Goal: Task Accomplishment & Management: Complete application form

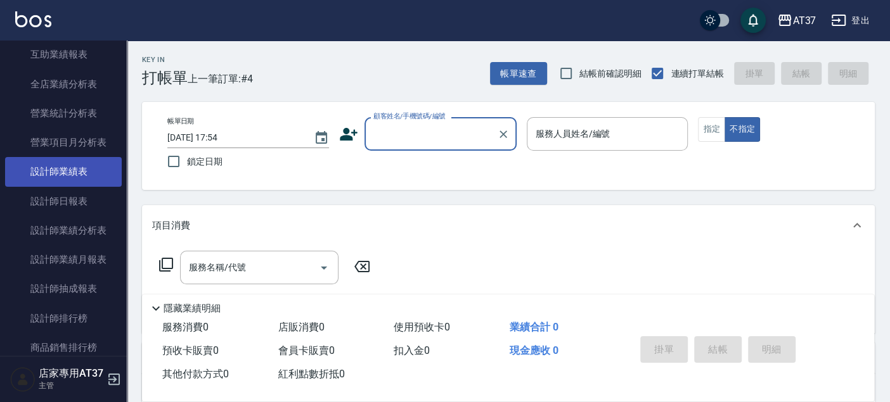
scroll to position [563, 0]
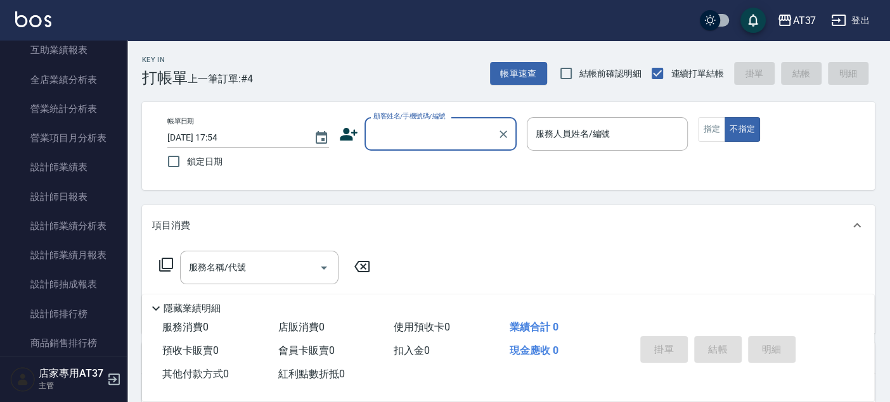
drag, startPoint x: 87, startPoint y: 197, endPoint x: 314, endPoint y: 197, distance: 227.5
click at [87, 197] on link "設計師日報表" at bounding box center [63, 197] width 117 height 29
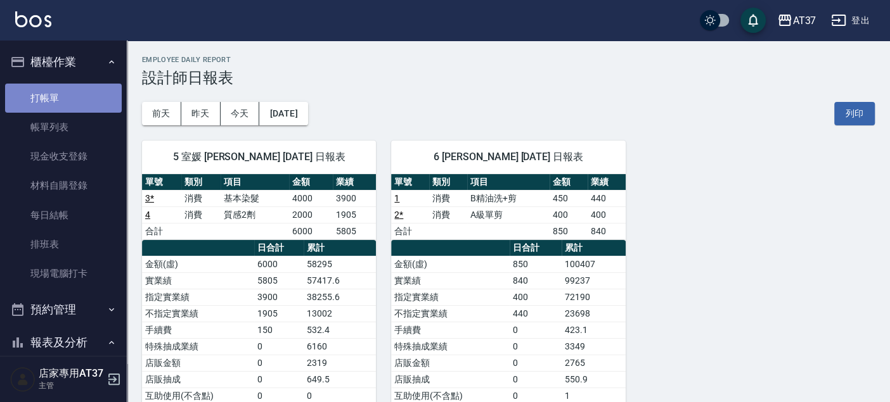
click at [99, 94] on link "打帳單" at bounding box center [63, 98] width 117 height 29
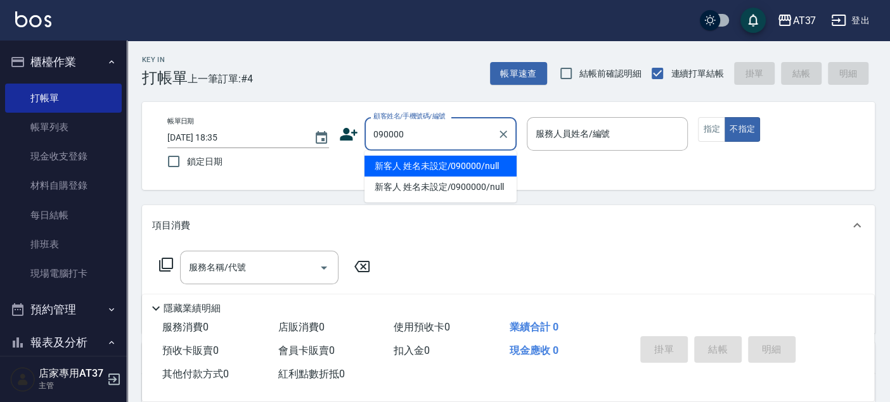
type input "090000"
type input "6"
type button "false"
type input "新客人 姓名未設定/090000/null"
type input "Dolly-6"
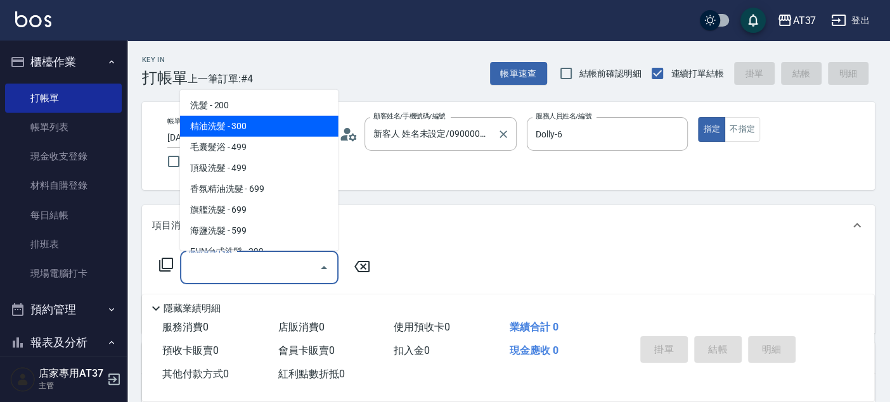
type input "精油洗髮(102)"
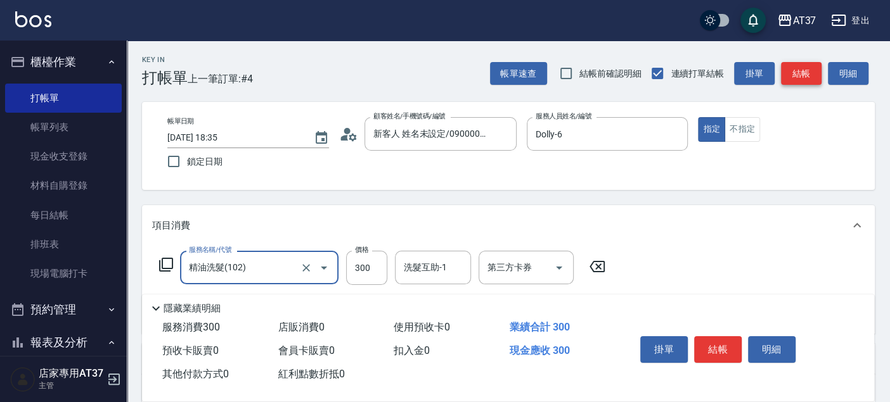
click at [812, 74] on button "結帳" at bounding box center [801, 73] width 41 height 23
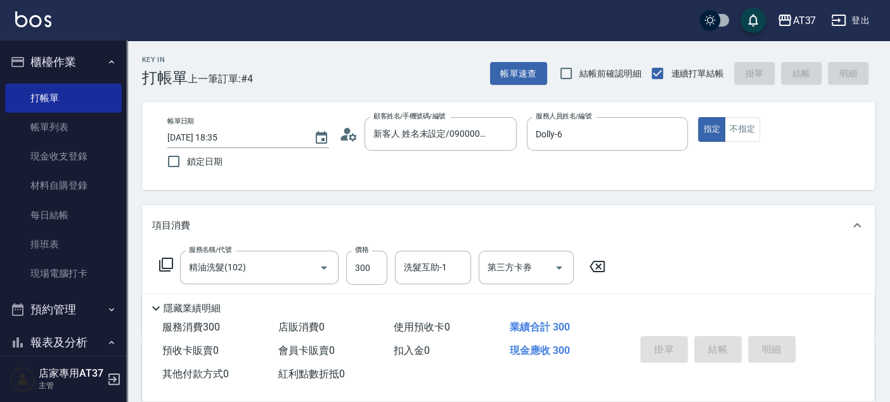
type input "[DATE] 18:43"
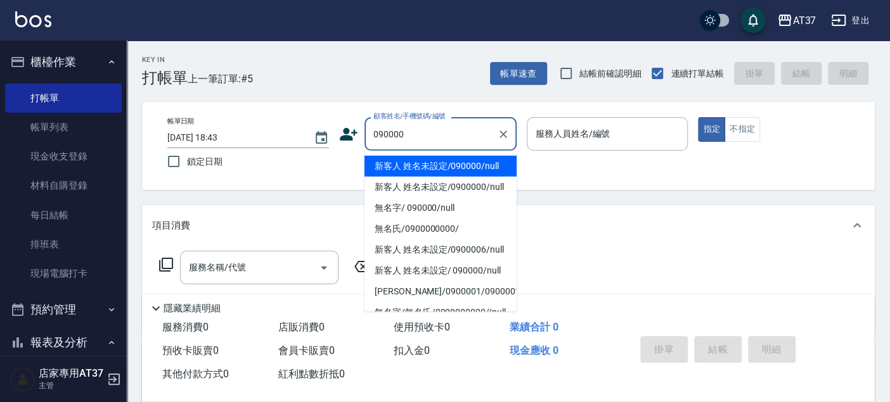
type input "新客人 姓名未設定/090000/null"
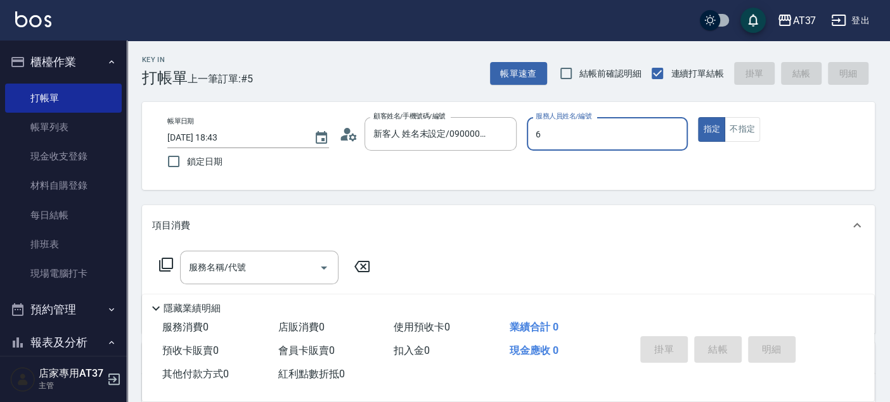
type input "6"
type button "true"
type input "Dolly-6"
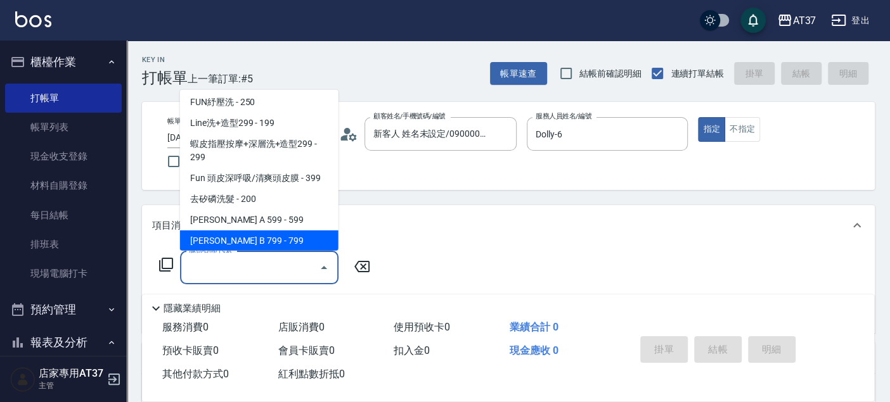
scroll to position [275, 0]
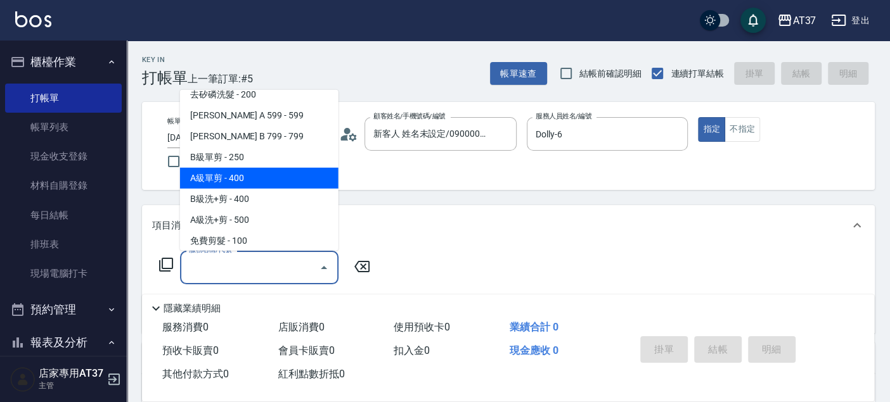
type input "A級單剪(202)"
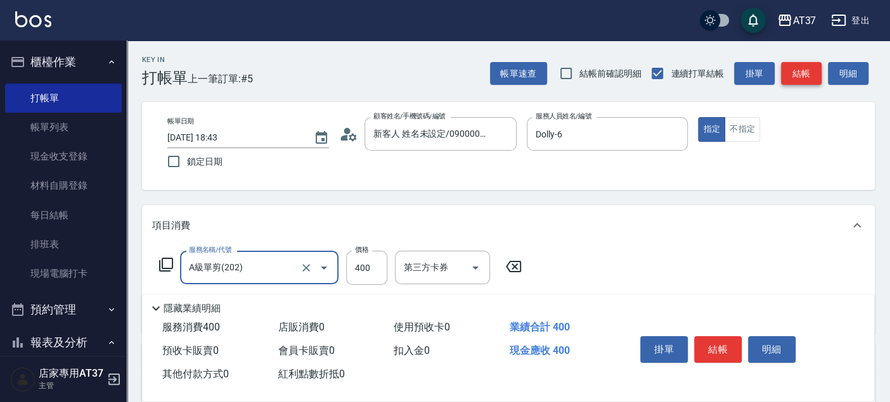
click at [812, 74] on button "結帳" at bounding box center [801, 73] width 41 height 23
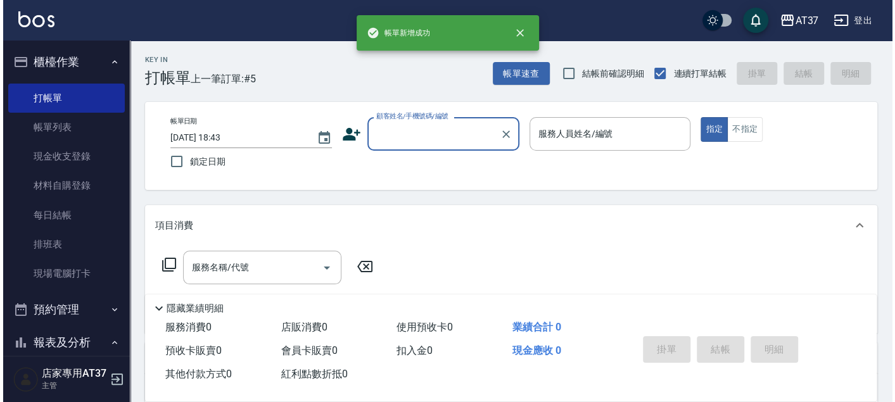
scroll to position [0, 0]
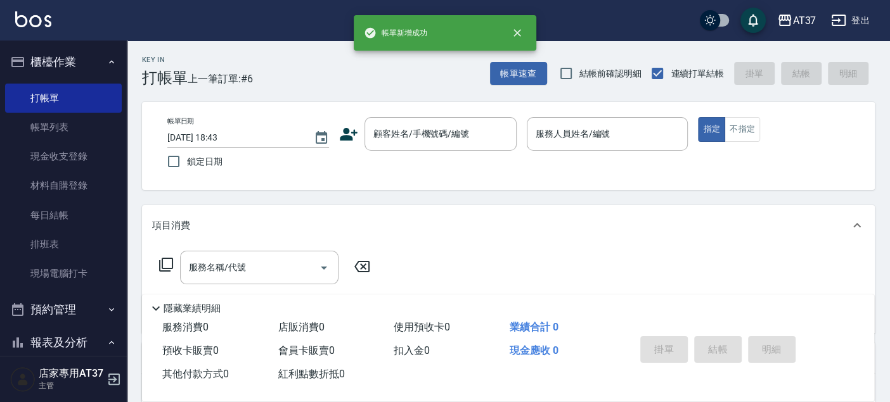
click at [356, 136] on icon at bounding box center [348, 134] width 19 height 19
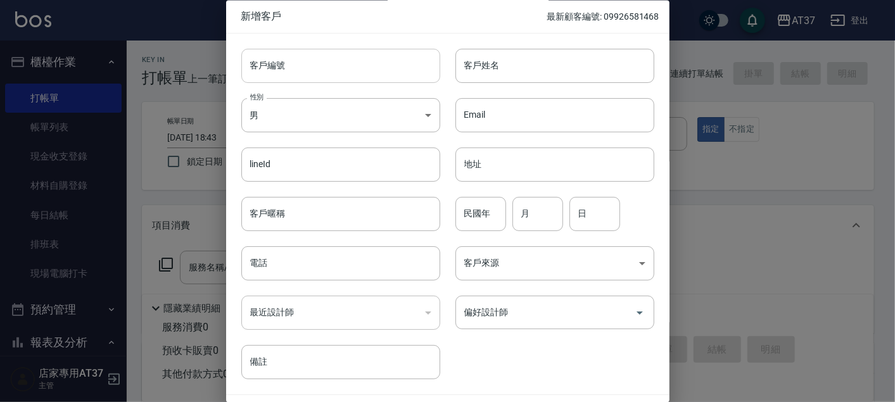
click at [364, 68] on input "客戶編號" at bounding box center [340, 66] width 199 height 34
drag, startPoint x: 364, startPoint y: 68, endPoint x: 250, endPoint y: 70, distance: 114.1
click at [250, 70] on input "0987153651" at bounding box center [326, 66] width 170 height 34
type input "0987153651"
click at [340, 118] on body "AT37 登出 櫃檯作業 打帳單 帳單列表 現金收支登錄 材料自購登錄 每日結帳 排班表 現場電腦打卡 預約管理 預約管理 單日預約紀錄 單週預約紀錄 報表及…" at bounding box center [447, 307] width 895 height 615
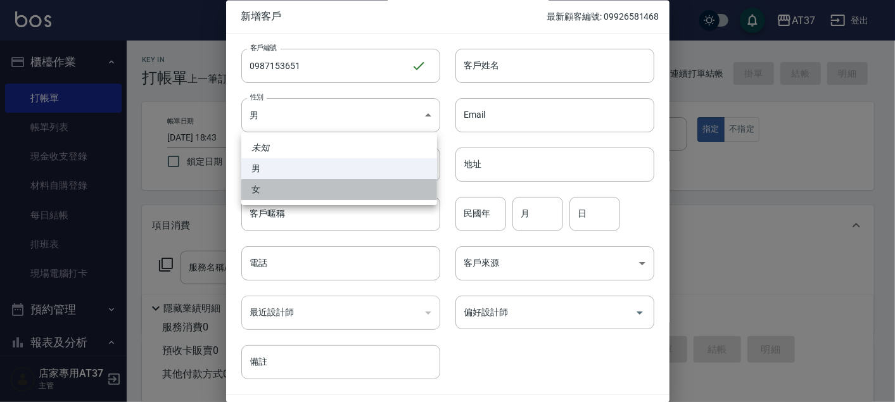
click at [324, 186] on li "女" at bounding box center [339, 189] width 196 height 21
type input "[DEMOGRAPHIC_DATA]"
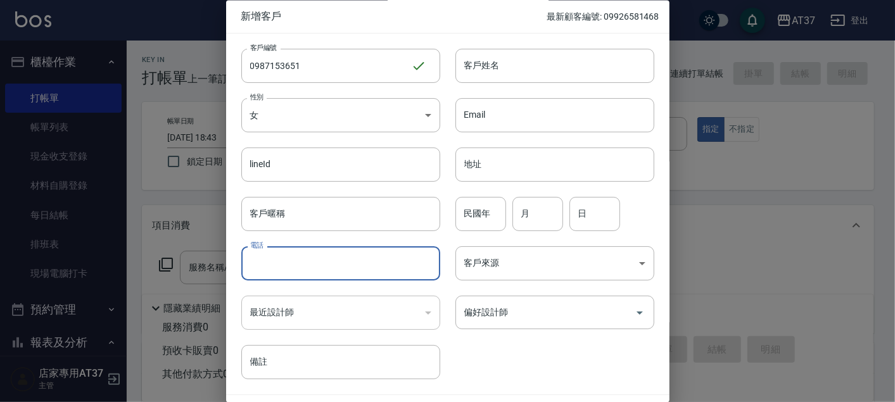
paste input "0987153651"
type input "0987153651"
click at [538, 70] on input "客戶姓名" at bounding box center [555, 66] width 199 height 34
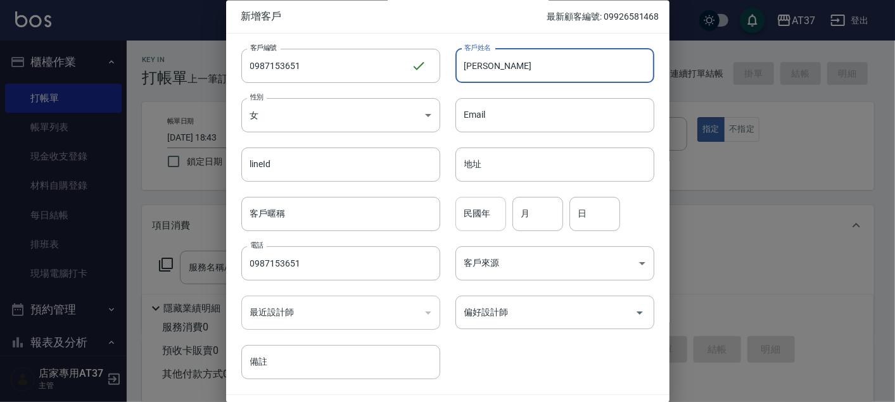
type input "[PERSON_NAME]"
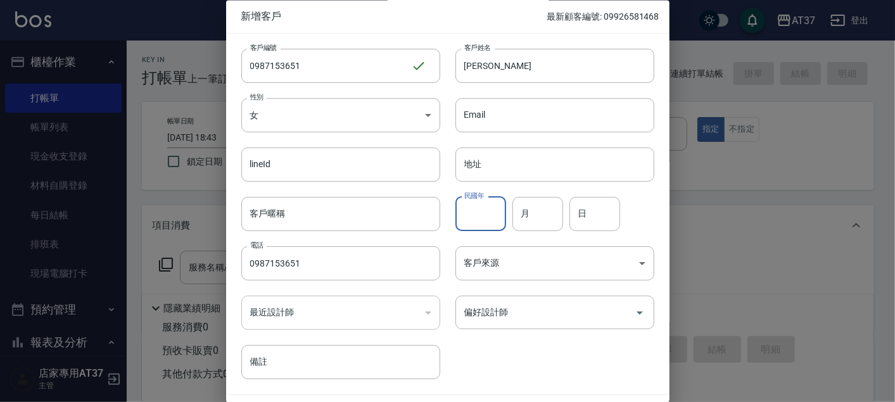
drag, startPoint x: 476, startPoint y: 225, endPoint x: 490, endPoint y: 210, distance: 21.1
click at [476, 226] on input "民國年" at bounding box center [481, 214] width 51 height 34
type input "91"
type input "1"
type input "17"
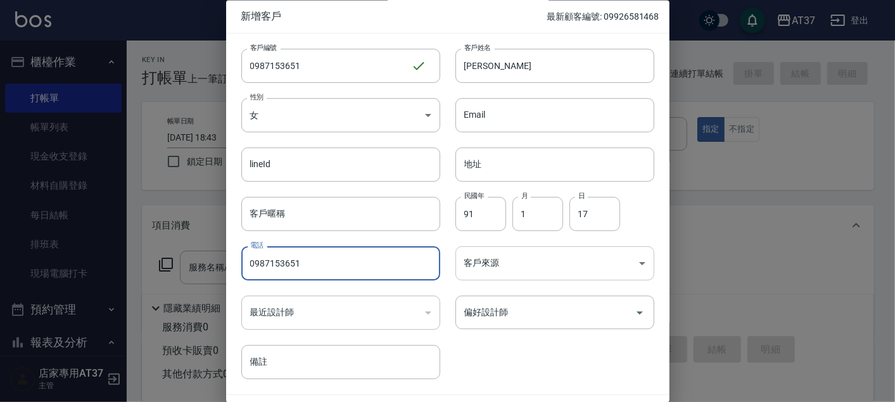
click at [523, 259] on body "AT37 登出 櫃檯作業 打帳單 帳單列表 現金收支登錄 材料自購登錄 每日結帳 排班表 現場電腦打卡 預約管理 預約管理 單日預約紀錄 單週預約紀錄 報表及…" at bounding box center [447, 307] width 895 height 615
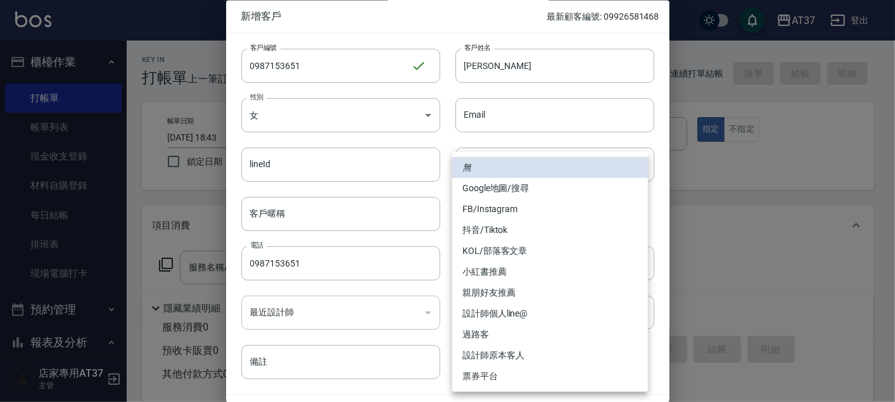
click at [467, 330] on li "過路客" at bounding box center [550, 334] width 196 height 21
type input "過路客"
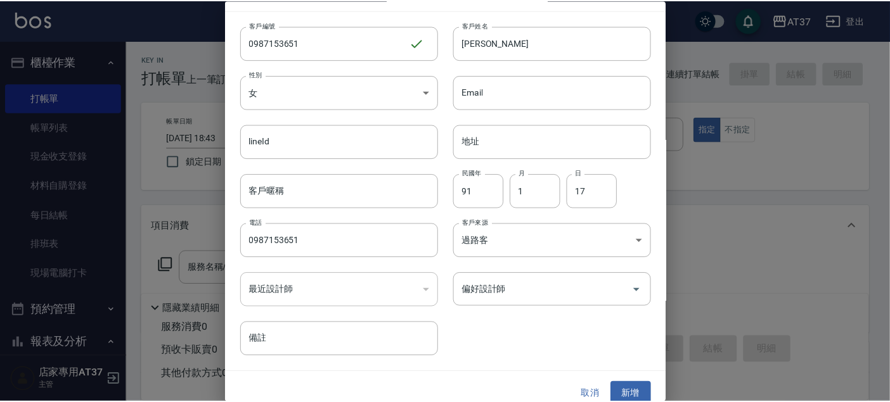
scroll to position [36, 0]
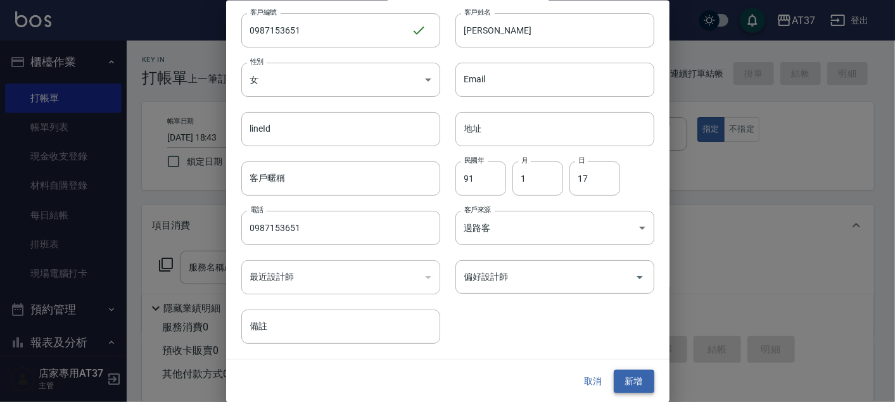
click at [626, 383] on button "新增" at bounding box center [634, 381] width 41 height 23
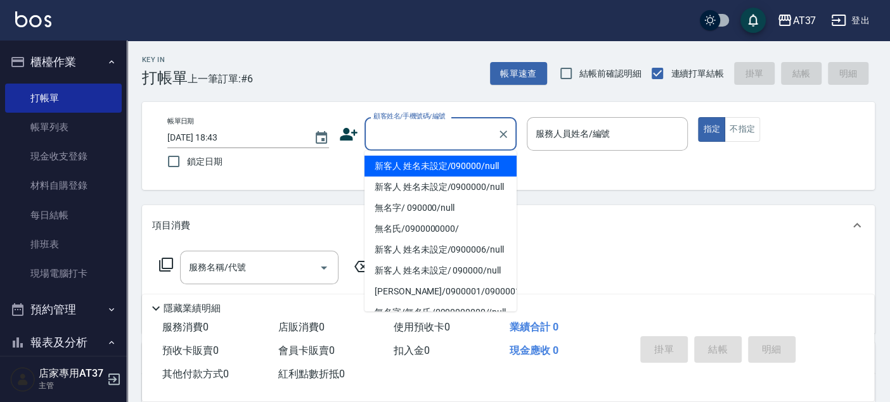
click at [433, 135] on input "顧客姓名/手機號碼/編號" at bounding box center [431, 134] width 122 height 22
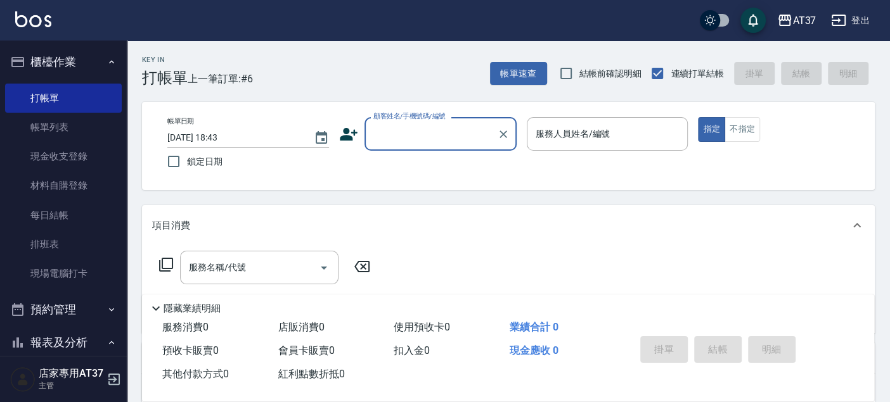
click at [433, 135] on input "顧客姓名/手機號碼/編號" at bounding box center [431, 134] width 122 height 22
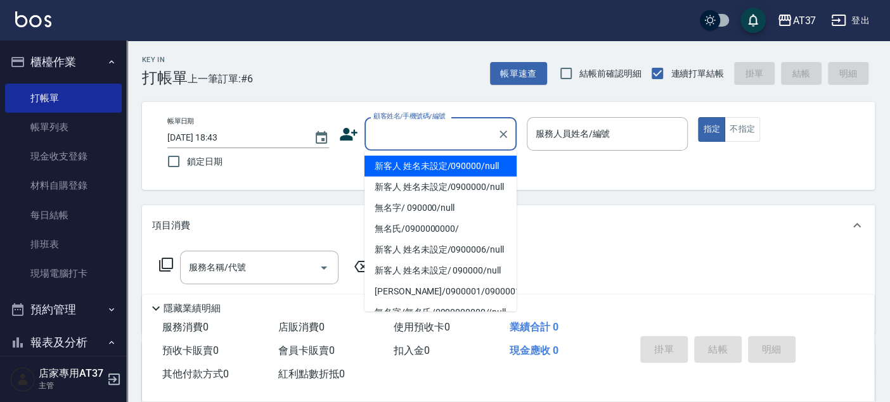
paste input "0987153651"
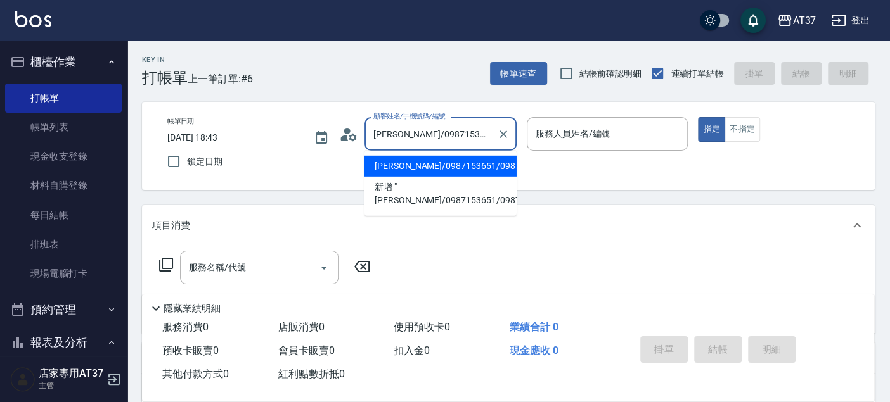
click at [492, 177] on li "[PERSON_NAME]/0987153651/0987153651" at bounding box center [440, 166] width 152 height 21
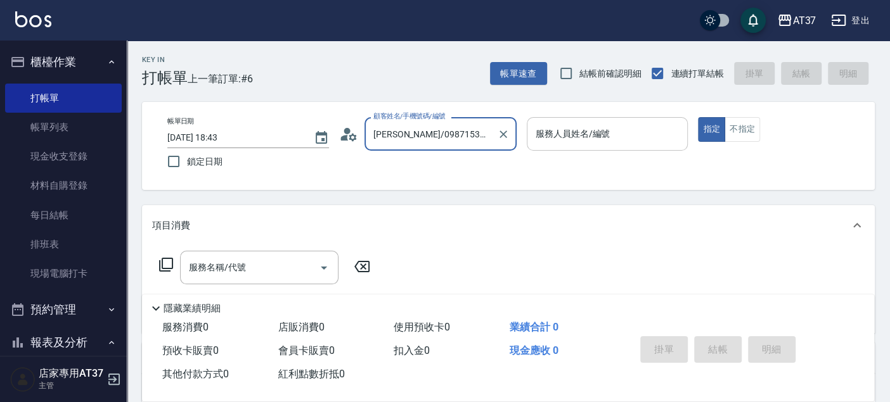
type input "[PERSON_NAME]/0987153651/0987153651"
click at [598, 138] on input "服務人員姓名/編號" at bounding box center [607, 134] width 150 height 22
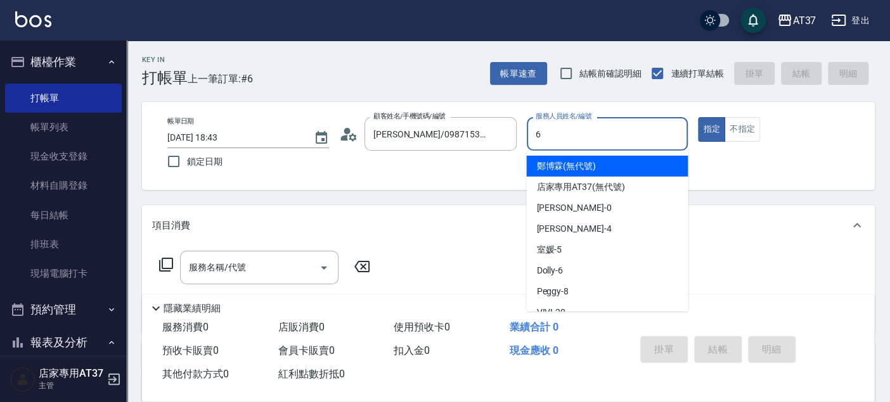
type input "Dolly-6"
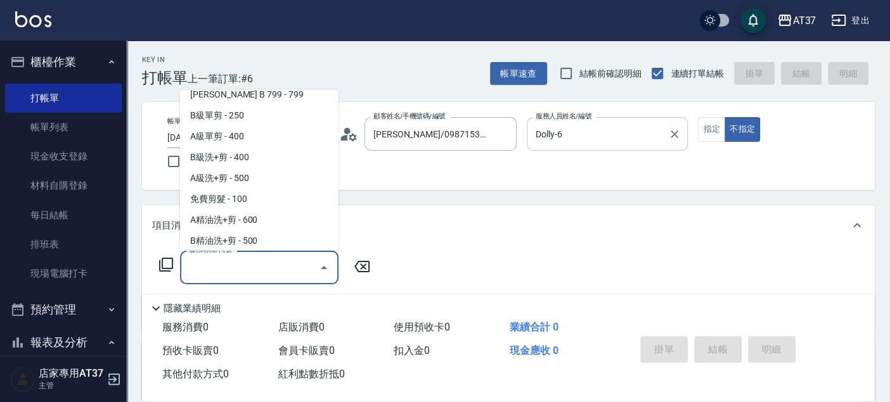
scroll to position [338, 0]
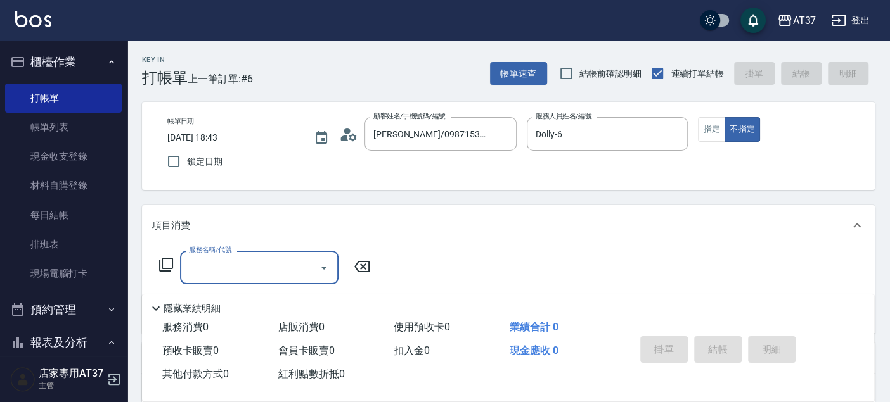
click at [303, 266] on input "服務名稱/代號" at bounding box center [250, 268] width 128 height 22
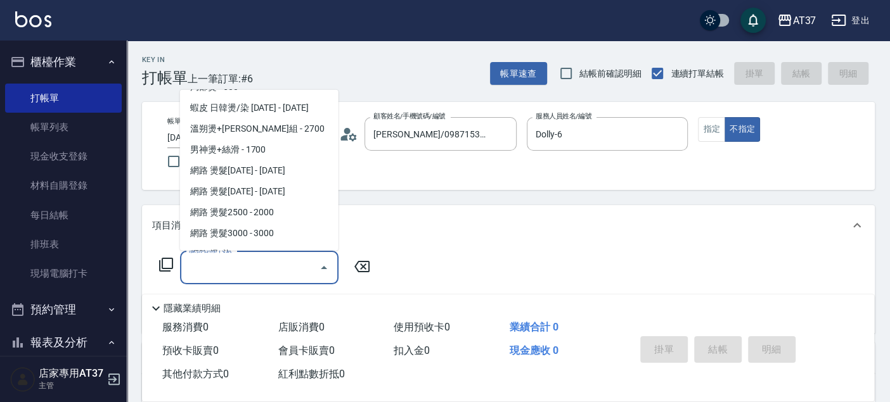
scroll to position [1126, 0]
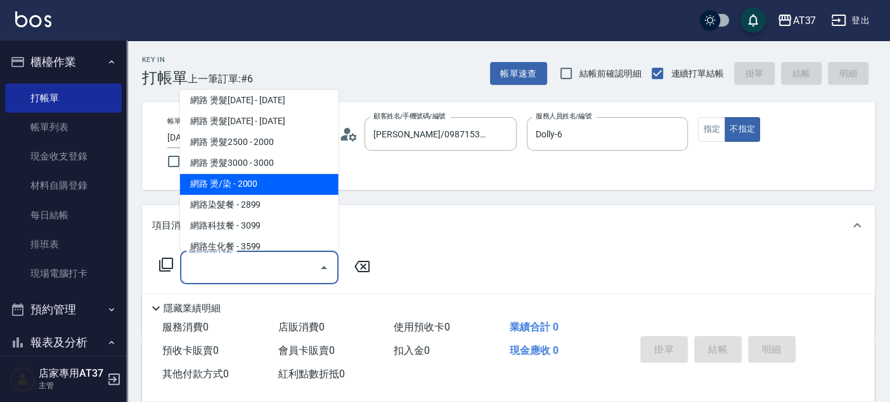
click at [271, 184] on span "網路 燙/染 - 2000" at bounding box center [259, 184] width 158 height 21
type input "網路 燙/染(335)"
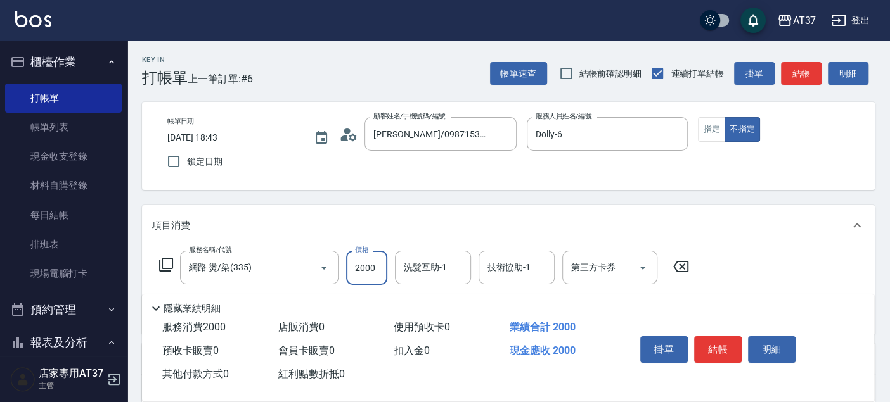
click at [383, 269] on input "2000" at bounding box center [366, 268] width 41 height 34
type input "2100"
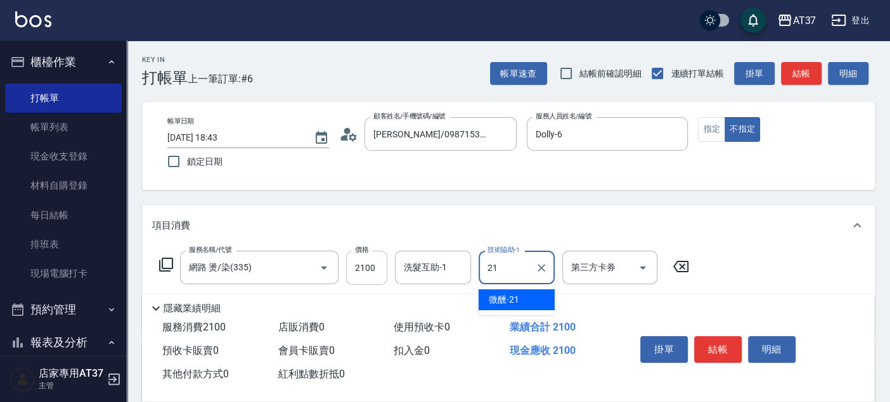
type input "微醺-21"
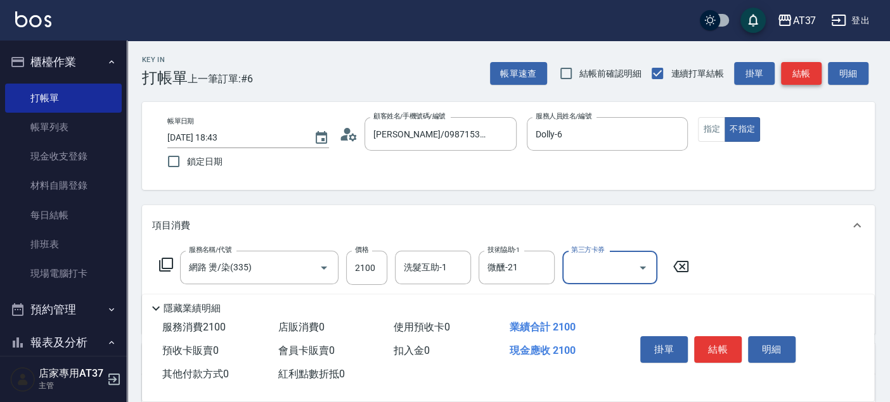
click at [804, 77] on button "結帳" at bounding box center [801, 73] width 41 height 23
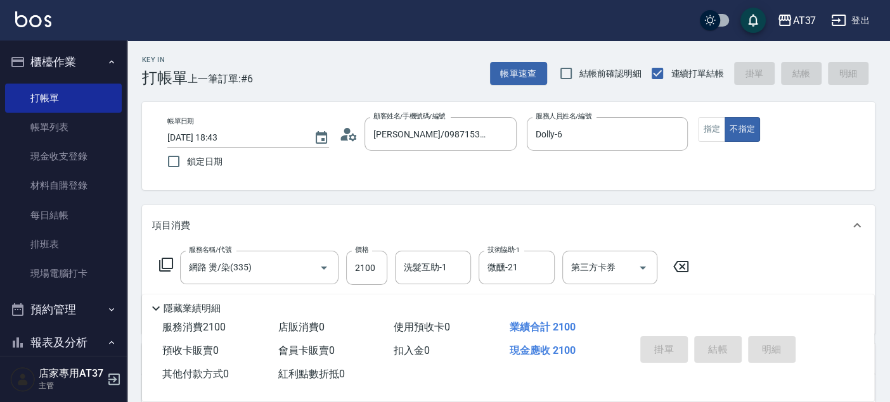
type input "[DATE] 18:46"
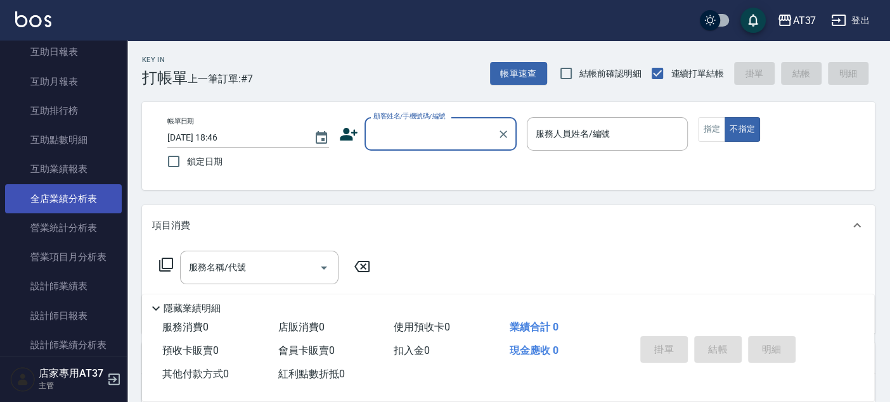
scroll to position [492, 0]
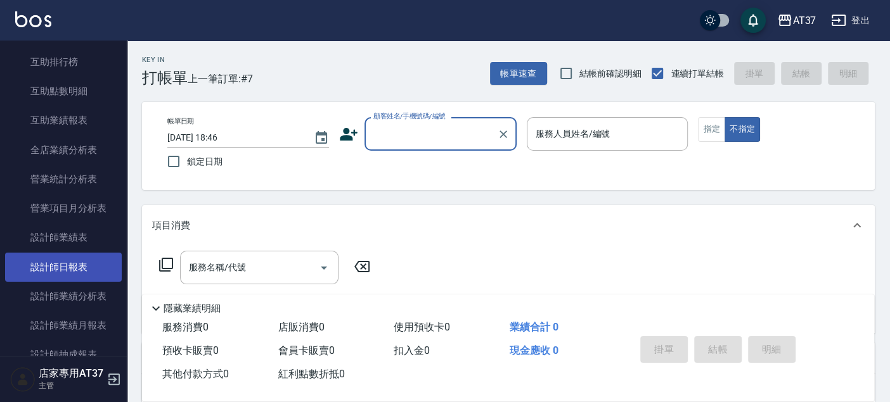
click at [81, 261] on link "設計師日報表" at bounding box center [63, 267] width 117 height 29
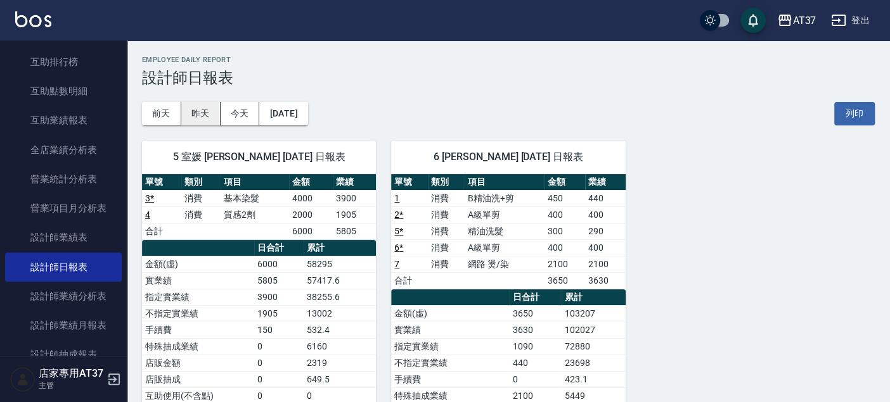
click at [209, 110] on button "昨天" at bounding box center [200, 113] width 39 height 23
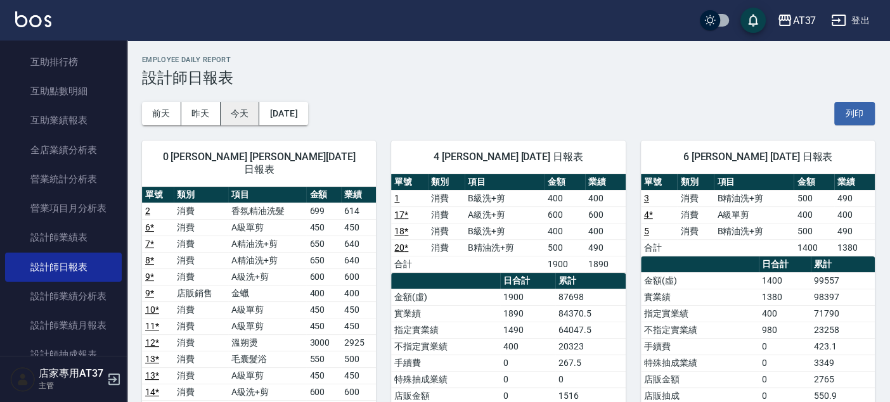
click at [237, 114] on button "今天" at bounding box center [240, 113] width 39 height 23
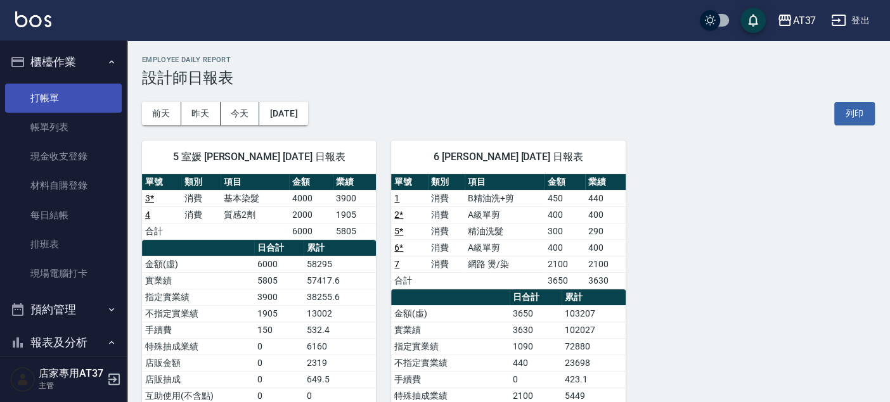
click at [89, 86] on link "打帳單" at bounding box center [63, 98] width 117 height 29
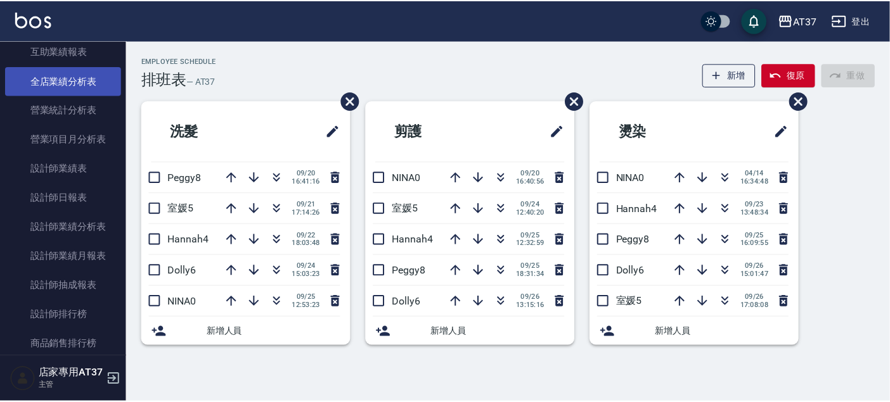
scroll to position [563, 0]
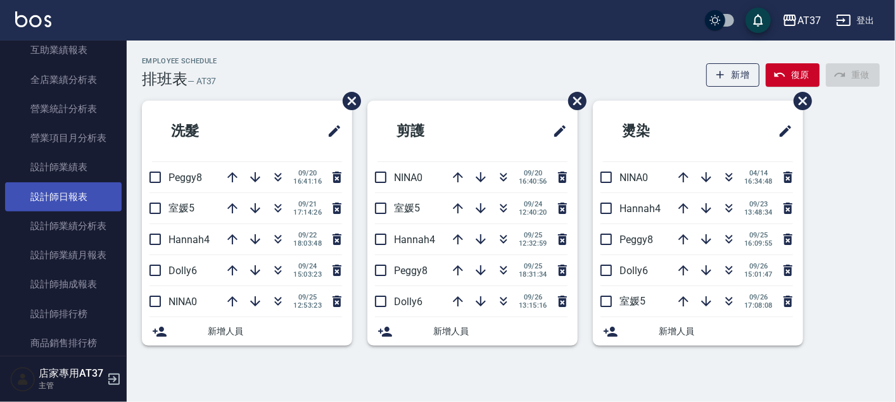
click at [76, 196] on link "設計師日報表" at bounding box center [63, 197] width 117 height 29
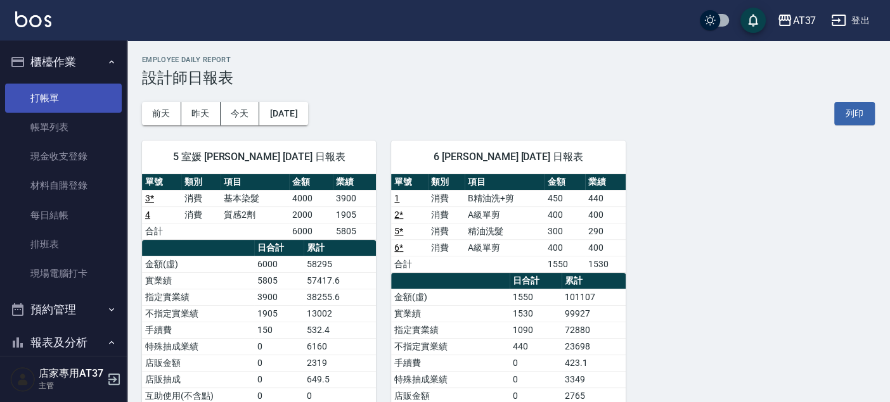
click at [54, 98] on link "打帳單" at bounding box center [63, 98] width 117 height 29
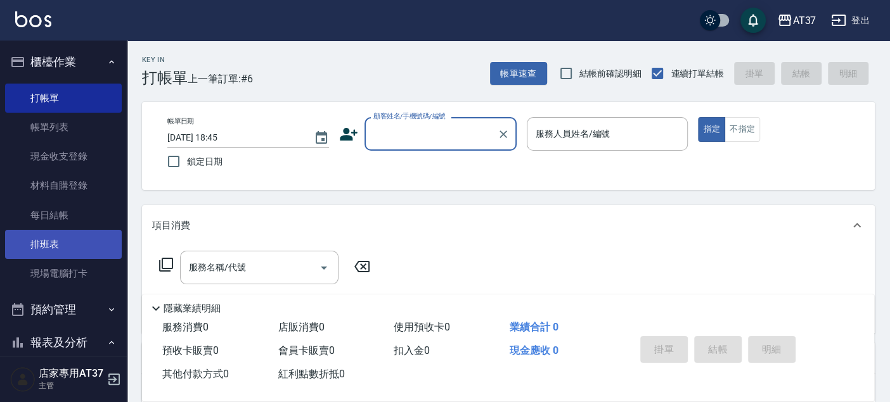
click at [58, 240] on link "排班表" at bounding box center [63, 244] width 117 height 29
